Goal: Check status: Check status

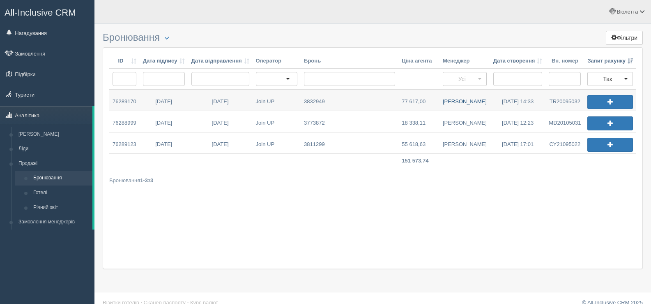
click at [463, 104] on link "[PERSON_NAME]" at bounding box center [465, 100] width 51 height 21
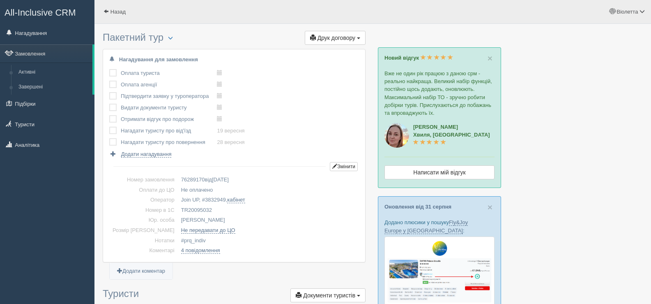
drag, startPoint x: 201, startPoint y: 210, endPoint x: 168, endPoint y: 208, distance: 33.3
click at [178, 208] on td "TR20095032" at bounding box center [268, 210] width 181 height 10
copy td "TR20095032"
click at [107, 9] on span at bounding box center [106, 11] width 5 height 5
